Goal: Transaction & Acquisition: Purchase product/service

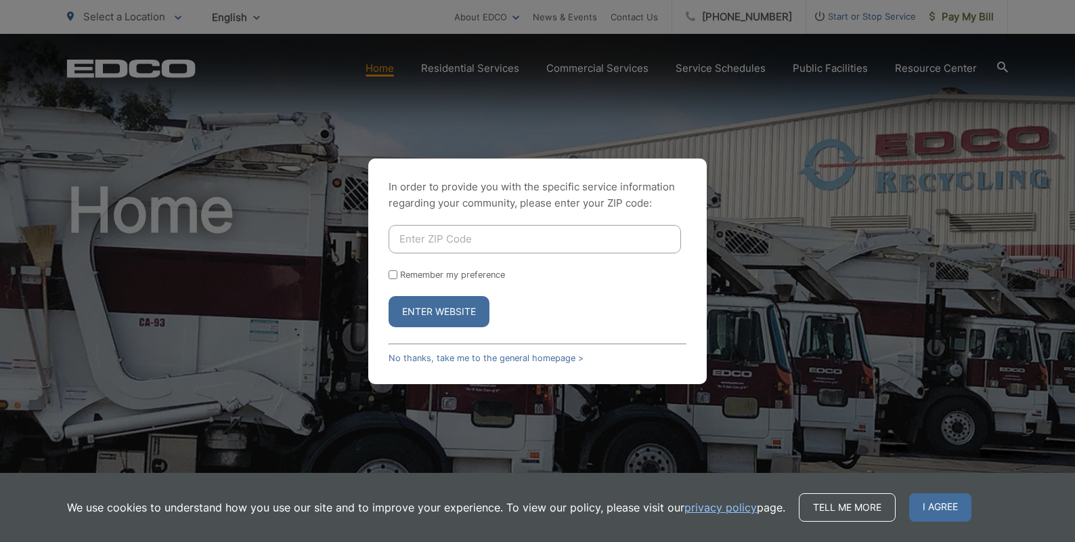
click at [399, 240] on input "Enter ZIP Code" at bounding box center [535, 239] width 292 height 28
type input "92069"
click at [447, 311] on button "Enter Website" at bounding box center [439, 311] width 101 height 31
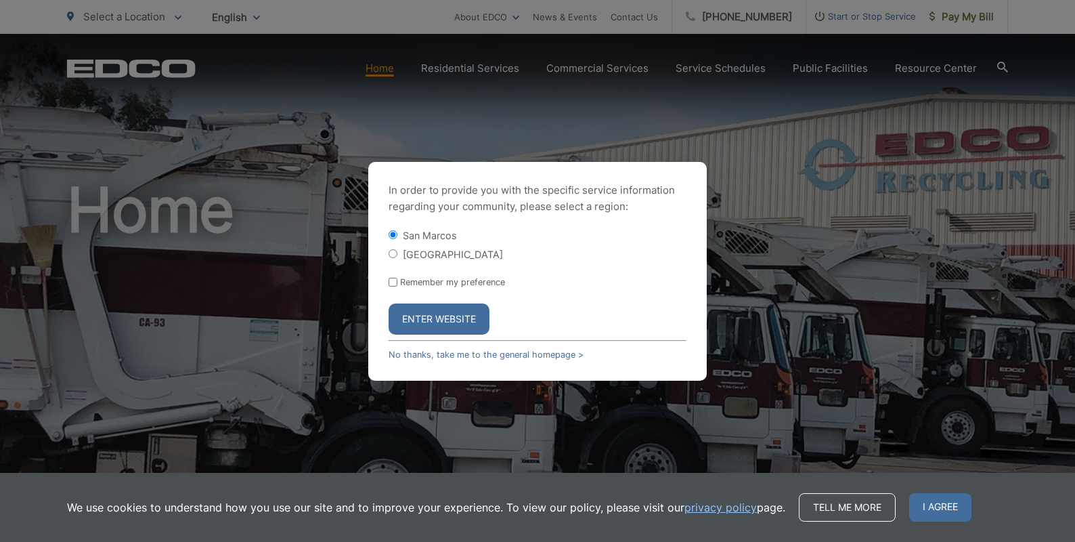
click at [423, 316] on button "Enter Website" at bounding box center [439, 318] width 101 height 31
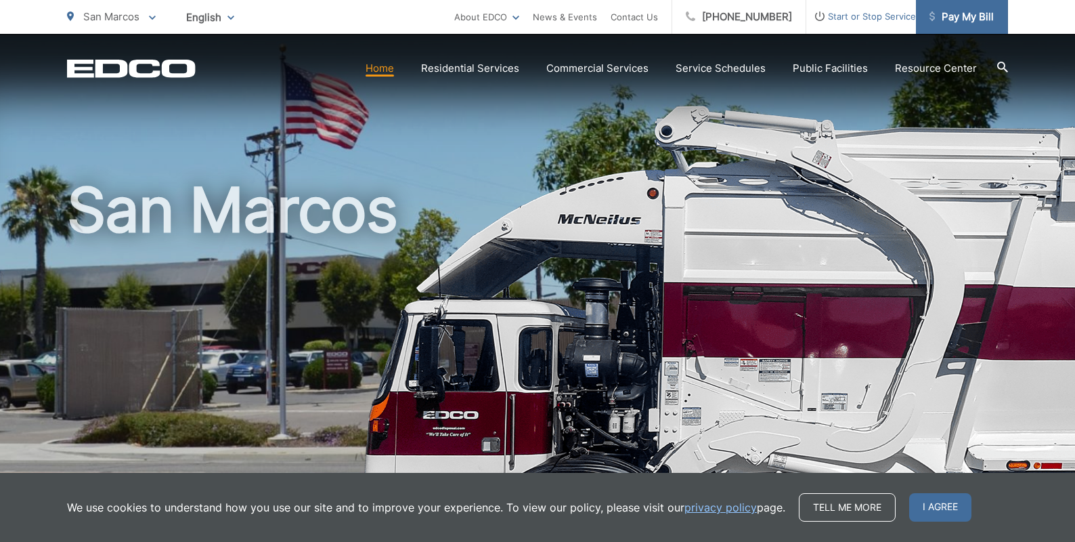
click at [961, 17] on span "Pay My Bill" at bounding box center [961, 17] width 64 height 16
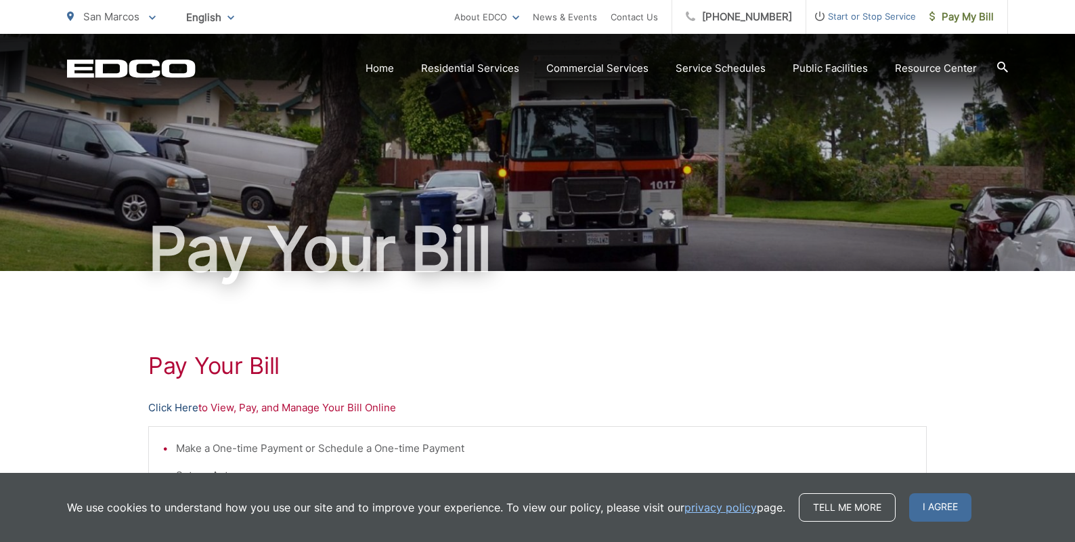
click at [169, 406] on link "Click Here" at bounding box center [173, 407] width 50 height 16
